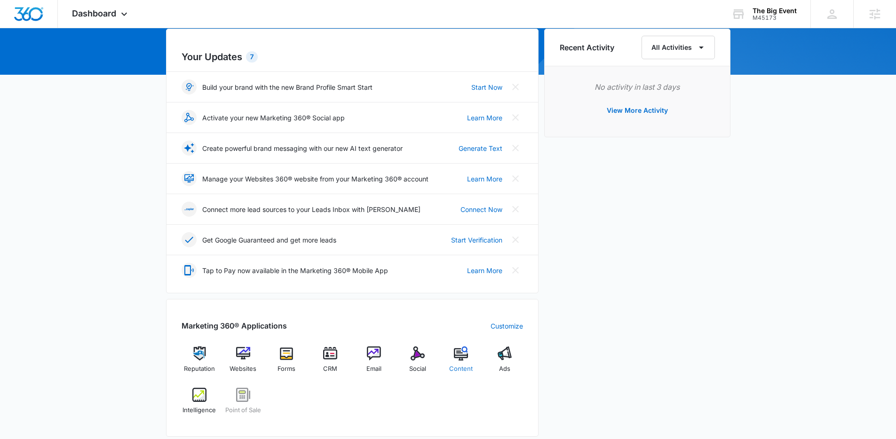
scroll to position [95, 0]
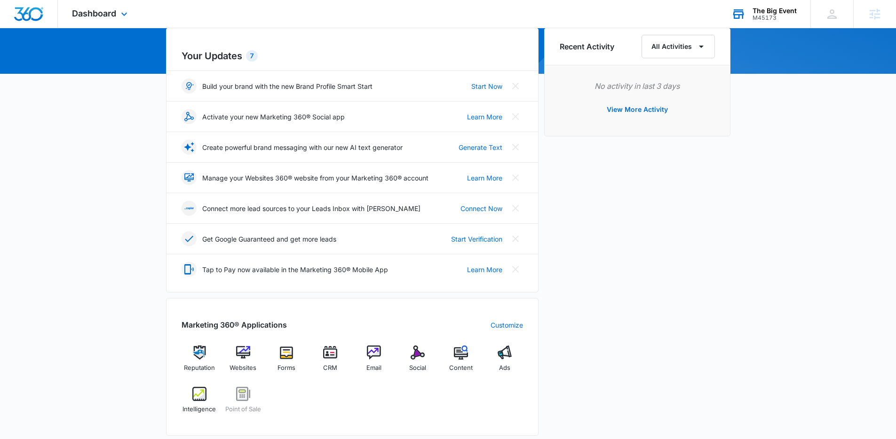
click at [785, 10] on div "The Big Event" at bounding box center [774, 11] width 44 height 8
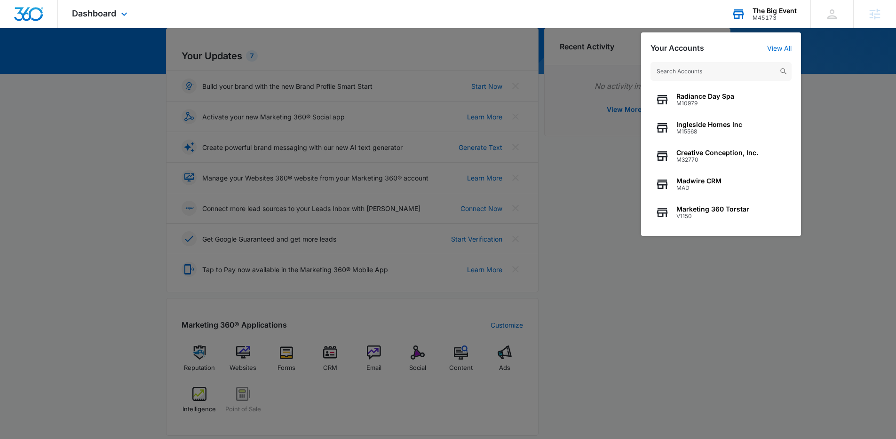
drag, startPoint x: 763, startPoint y: 55, endPoint x: 762, endPoint y: 61, distance: 5.3
click at [763, 57] on div "Radiance Day Spa M10979 Ingleside Homes Inc M15568 Creative Conception, Inc. M3…" at bounding box center [721, 144] width 160 height 183
click at [754, 66] on input "text" at bounding box center [720, 71] width 141 height 19
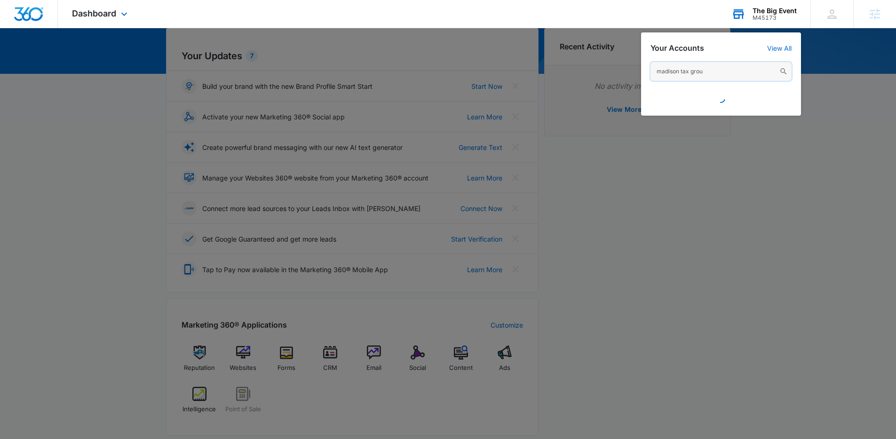
type input "madison tax group"
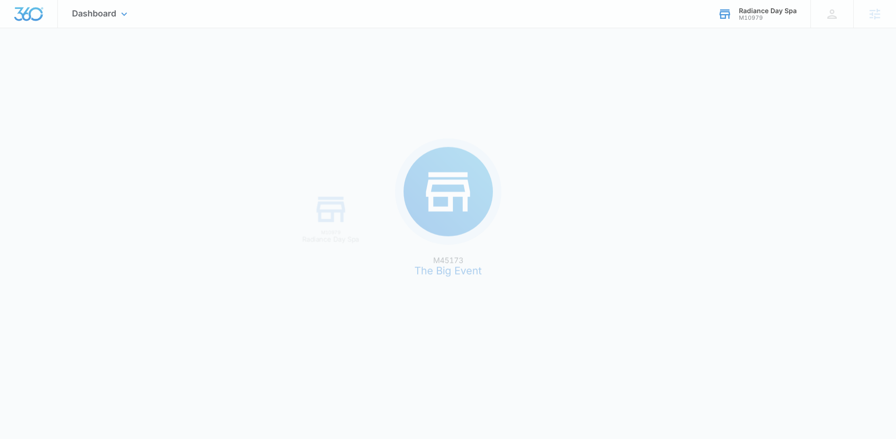
scroll to position [0, 0]
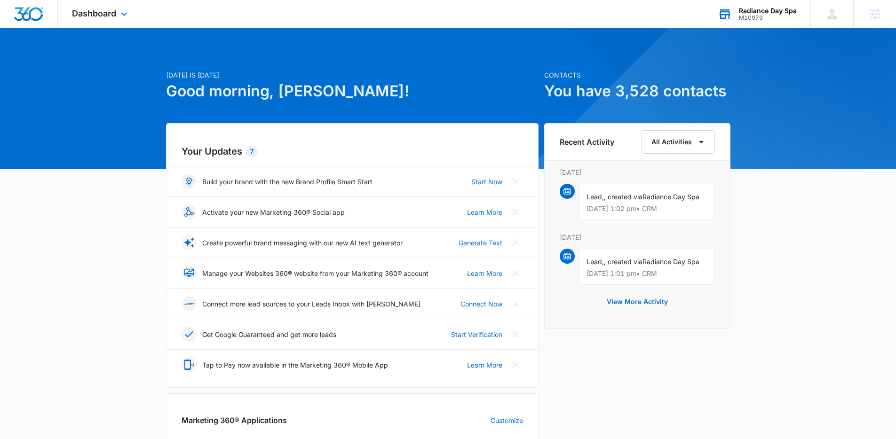
click at [775, 12] on div "Radiance Day Spa" at bounding box center [768, 11] width 58 height 8
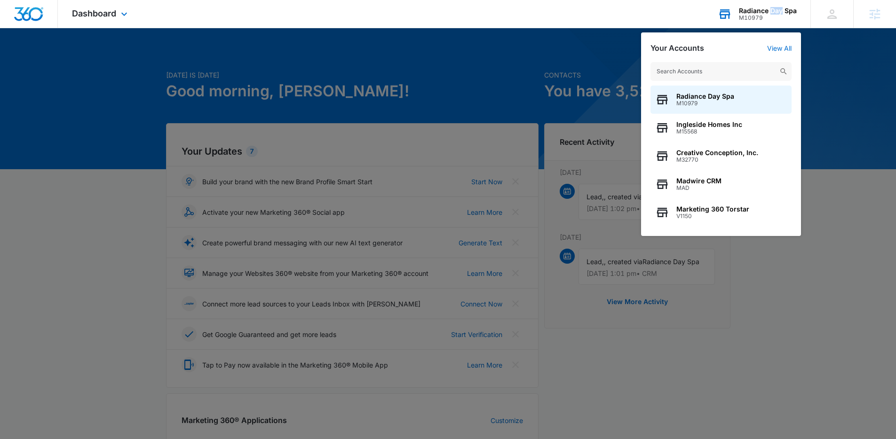
click at [775, 12] on div "Radiance Day Spa" at bounding box center [768, 11] width 58 height 8
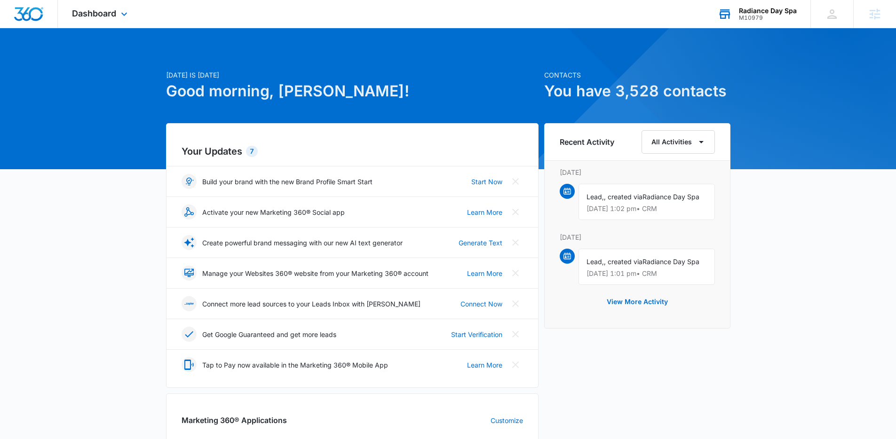
click at [747, 9] on div "Radiance Day Spa" at bounding box center [768, 11] width 58 height 8
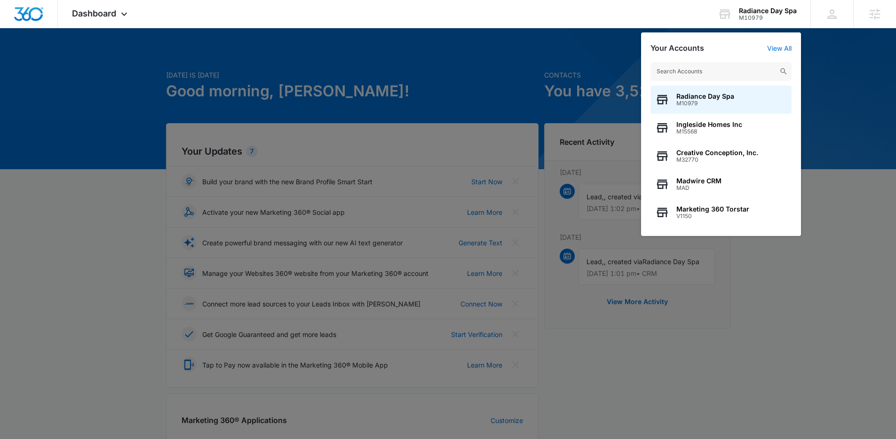
click at [724, 69] on input "text" at bounding box center [720, 71] width 141 height 19
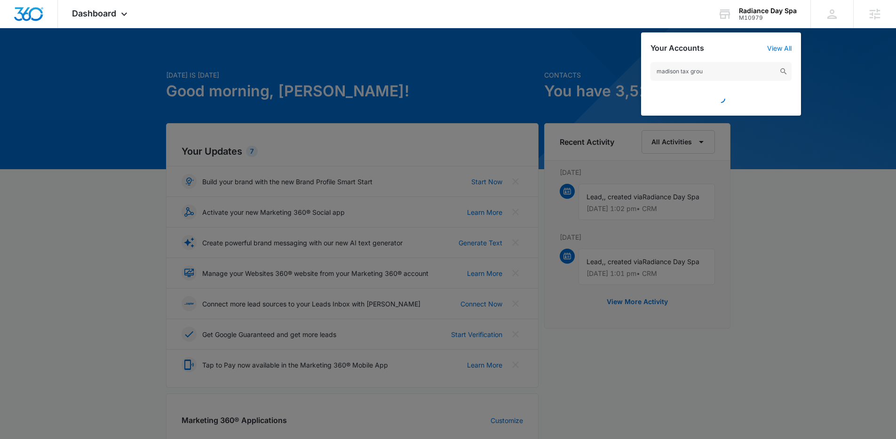
type input "madison tax group"
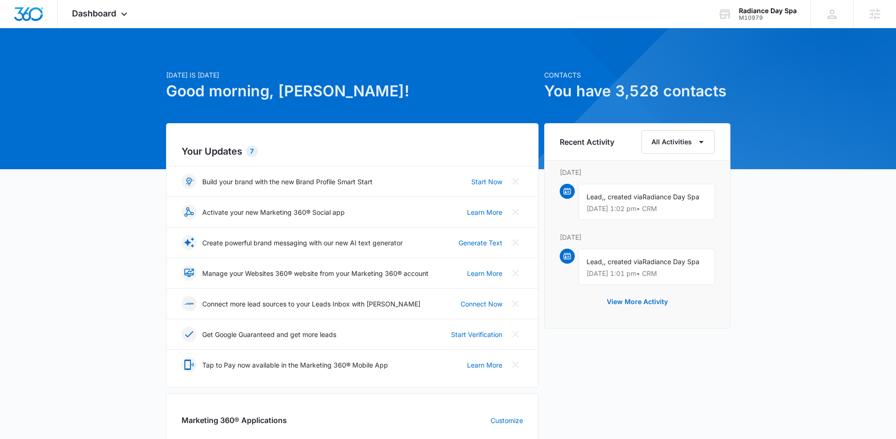
scroll to position [87, 0]
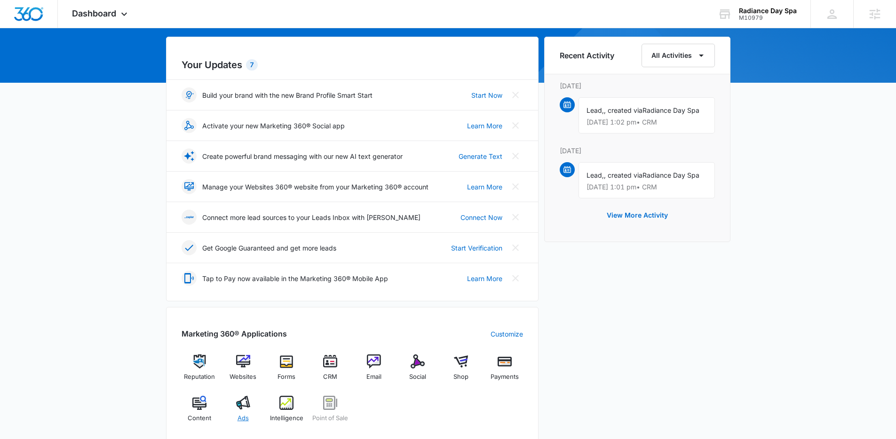
click at [245, 406] on img at bounding box center [243, 403] width 14 height 14
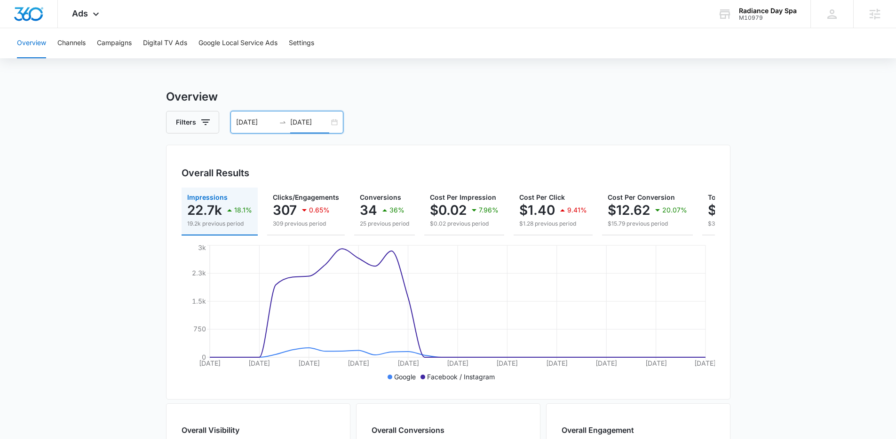
click at [316, 125] on input "[DATE]" at bounding box center [309, 122] width 39 height 10
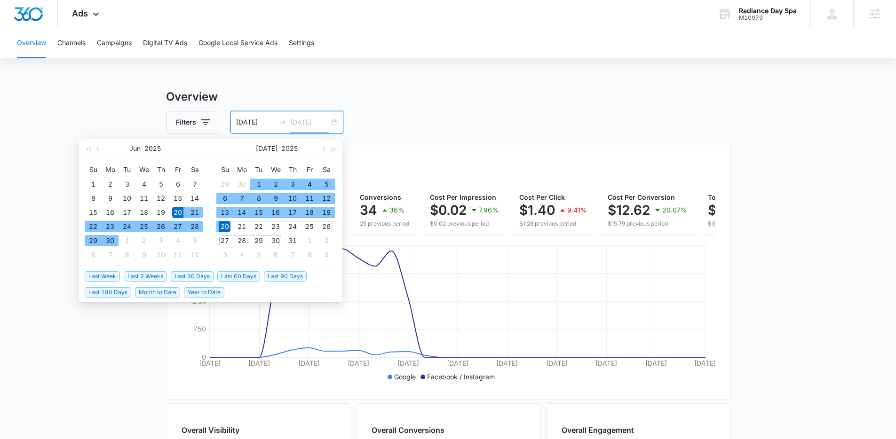
type input "[DATE]"
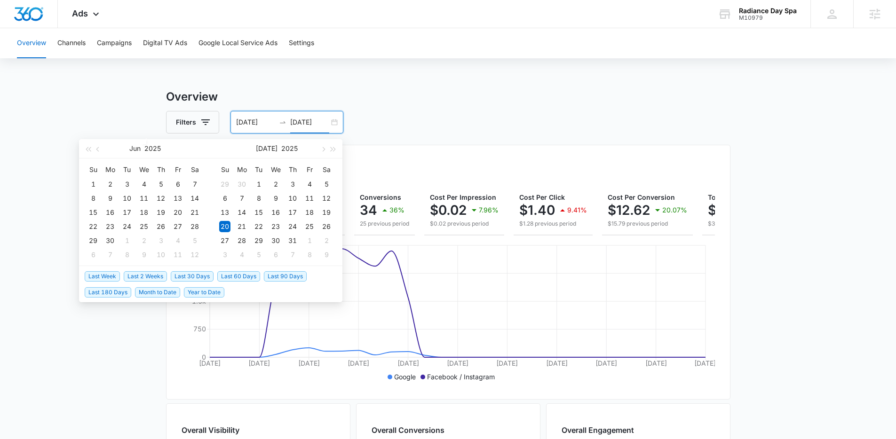
click at [109, 274] on span "Last Week" at bounding box center [102, 276] width 35 height 10
type input "[DATE]"
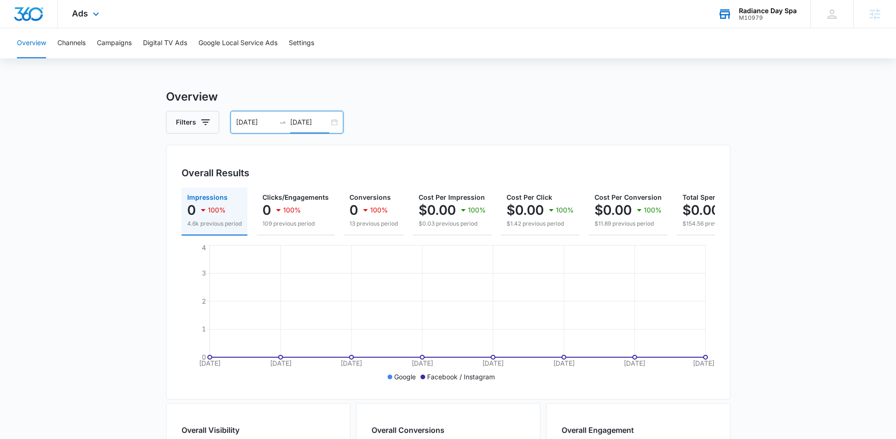
click at [785, 2] on div "Radiance Day Spa M10979 Your Accounts View All" at bounding box center [756, 14] width 107 height 28
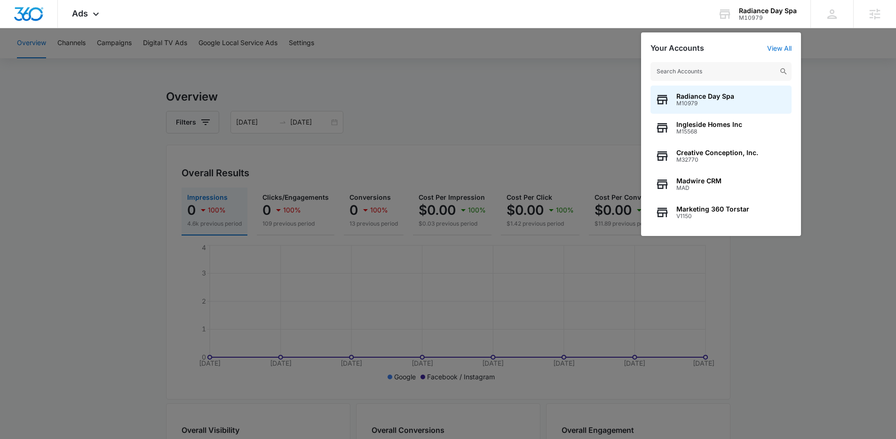
click at [746, 78] on input "text" at bounding box center [720, 71] width 141 height 19
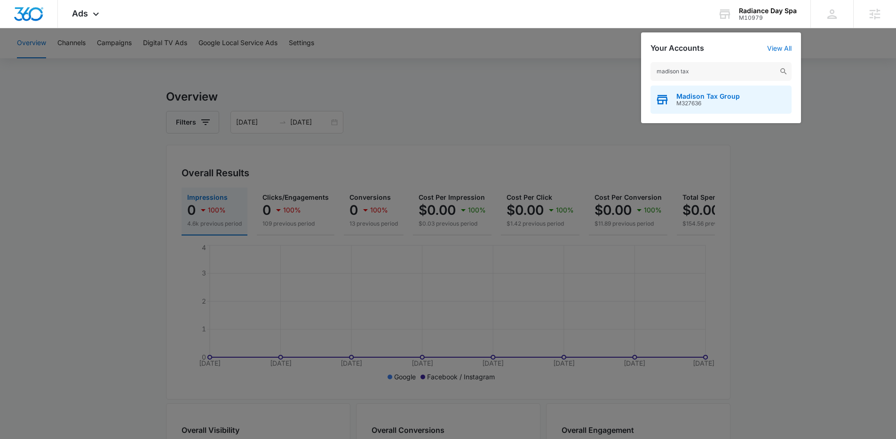
type input "madison tax"
click at [731, 101] on span "M327636" at bounding box center [707, 103] width 63 height 7
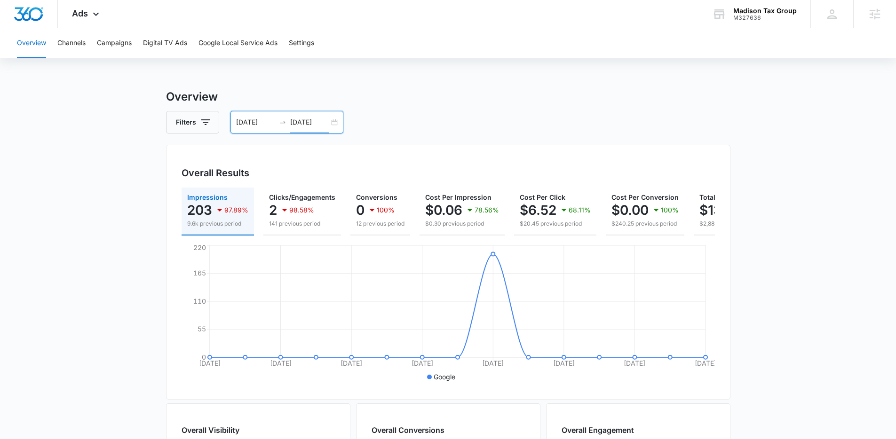
click at [304, 118] on input "[DATE]" at bounding box center [309, 122] width 39 height 10
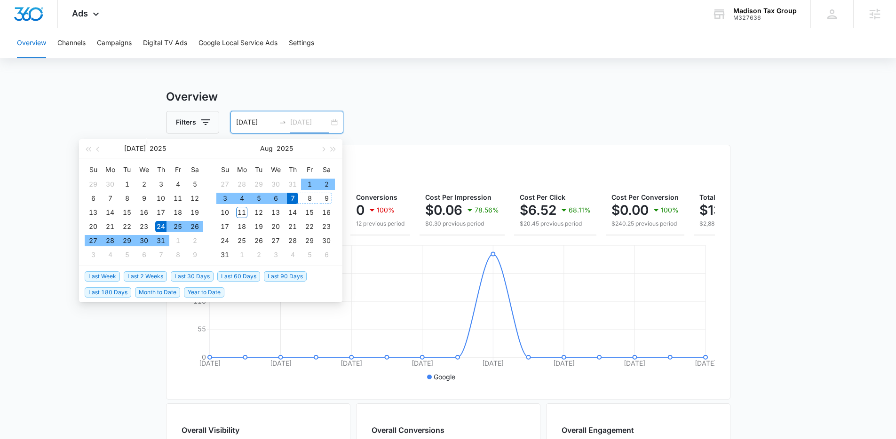
type input "[DATE]"
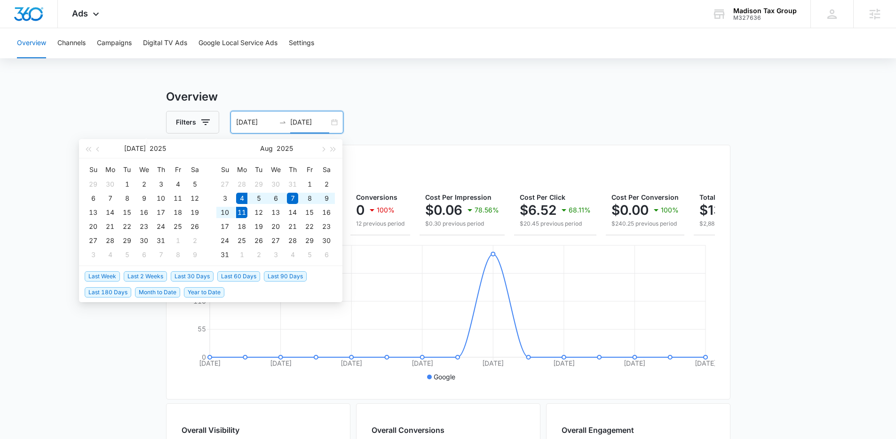
click at [92, 275] on span "Last Week" at bounding box center [102, 276] width 35 height 10
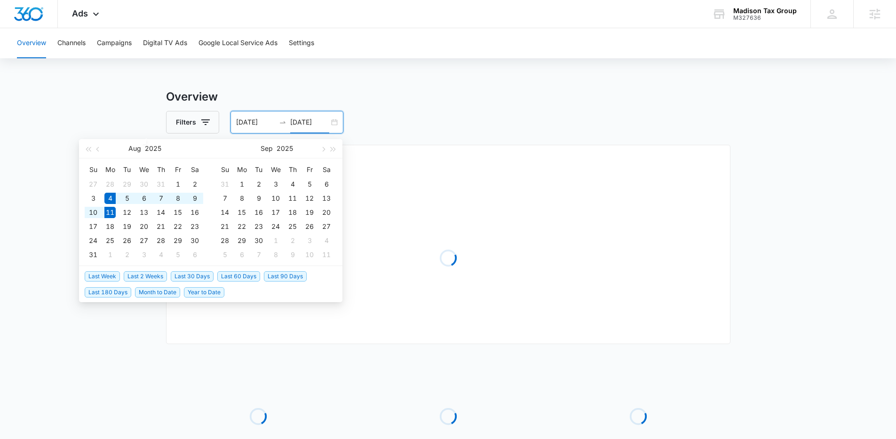
type input "[DATE]"
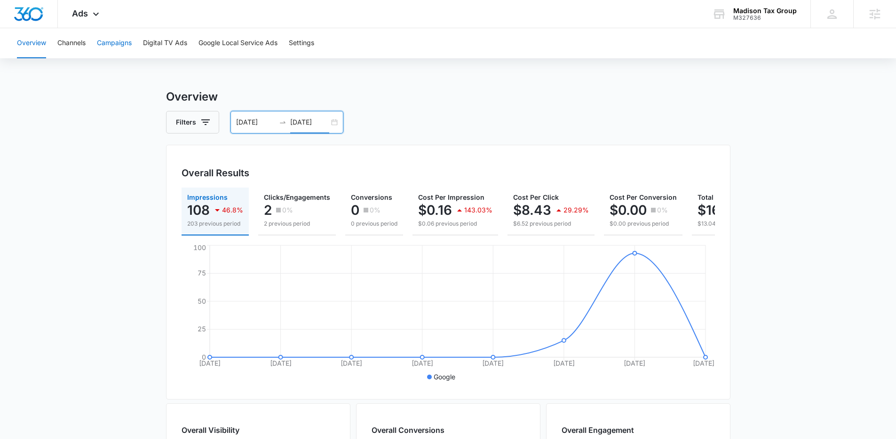
click at [113, 36] on button "Campaigns" at bounding box center [114, 43] width 35 height 30
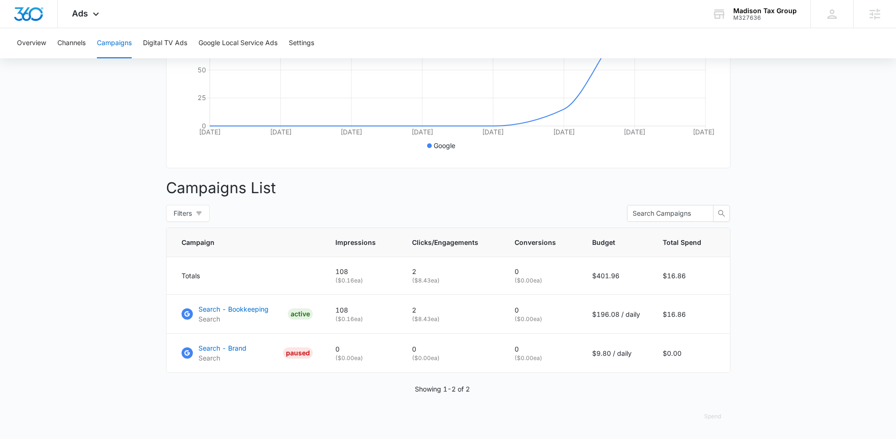
scroll to position [238, 0]
click at [15, 43] on div "Overview Channels Campaigns Digital TV Ads Google Local Service Ads Settings" at bounding box center [447, 43] width 873 height 30
click at [24, 40] on button "Overview" at bounding box center [31, 43] width 29 height 30
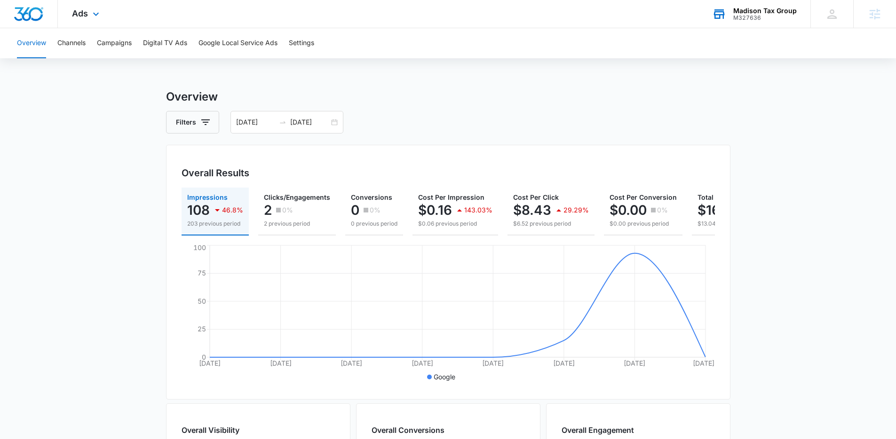
click at [741, 26] on div "Madison Tax Group M327636 Your Accounts View All" at bounding box center [754, 14] width 112 height 28
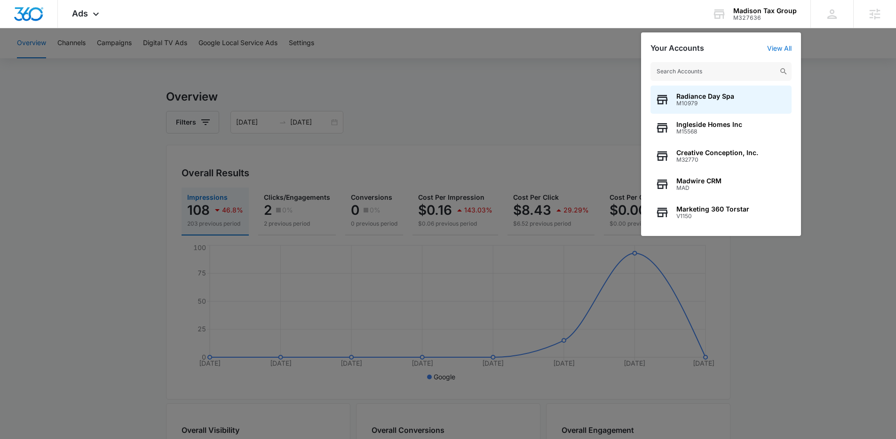
click at [757, 71] on input "text" at bounding box center [720, 71] width 141 height 19
click at [106, 104] on div at bounding box center [448, 219] width 896 height 439
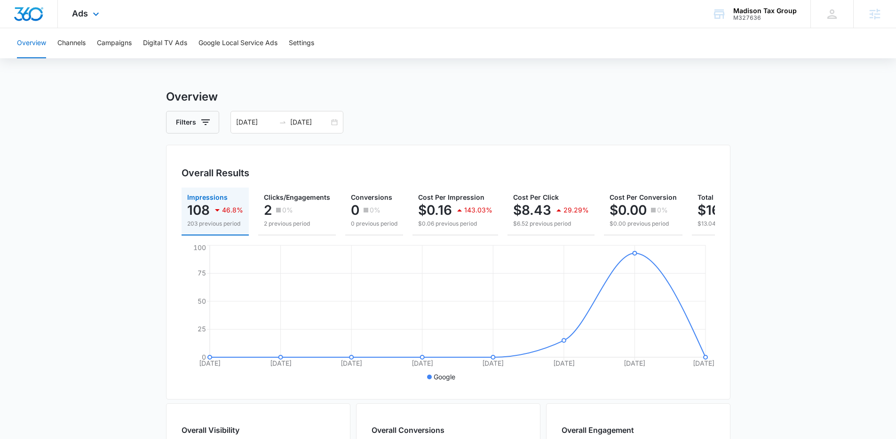
click at [90, 22] on div "Ads Apps Reputation Forms CRM Email Social Payments POS Content Ads Intelligenc…" at bounding box center [87, 14] width 58 height 28
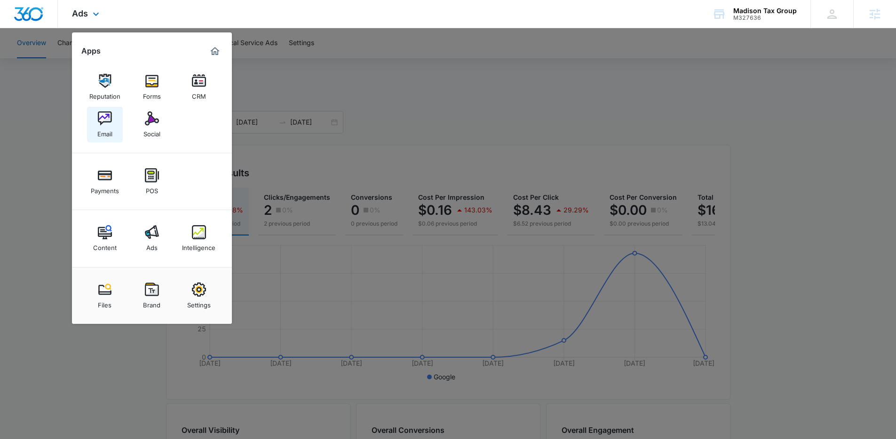
click at [93, 128] on link "Email" at bounding box center [105, 125] width 36 height 36
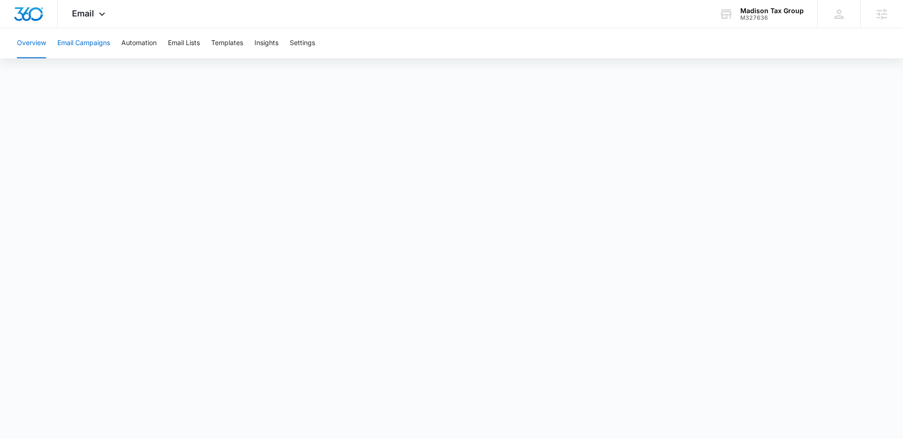
click at [91, 42] on button "Email Campaigns" at bounding box center [83, 43] width 53 height 30
click at [219, 43] on button "Templates" at bounding box center [227, 43] width 32 height 30
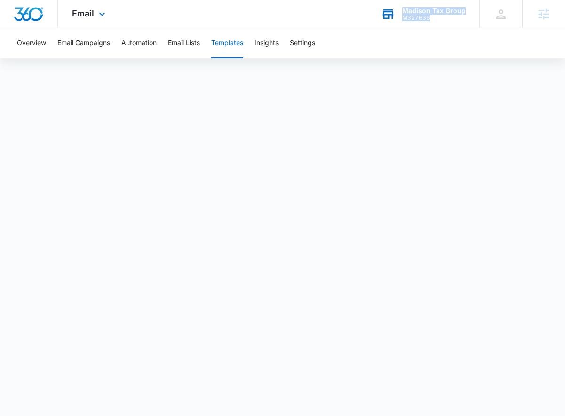
drag, startPoint x: 435, startPoint y: 18, endPoint x: 378, endPoint y: 11, distance: 57.3
click at [378, 11] on div "Madison Tax Group M327636 Your Accounts View All" at bounding box center [423, 14] width 112 height 28
